Goal: Task Accomplishment & Management: Manage account settings

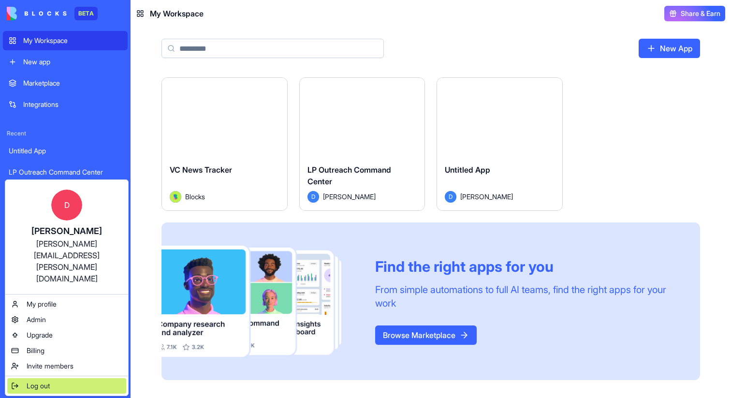
click at [30, 381] on span "Log out" at bounding box center [38, 386] width 23 height 10
